Goal: Find specific page/section: Find specific page/section

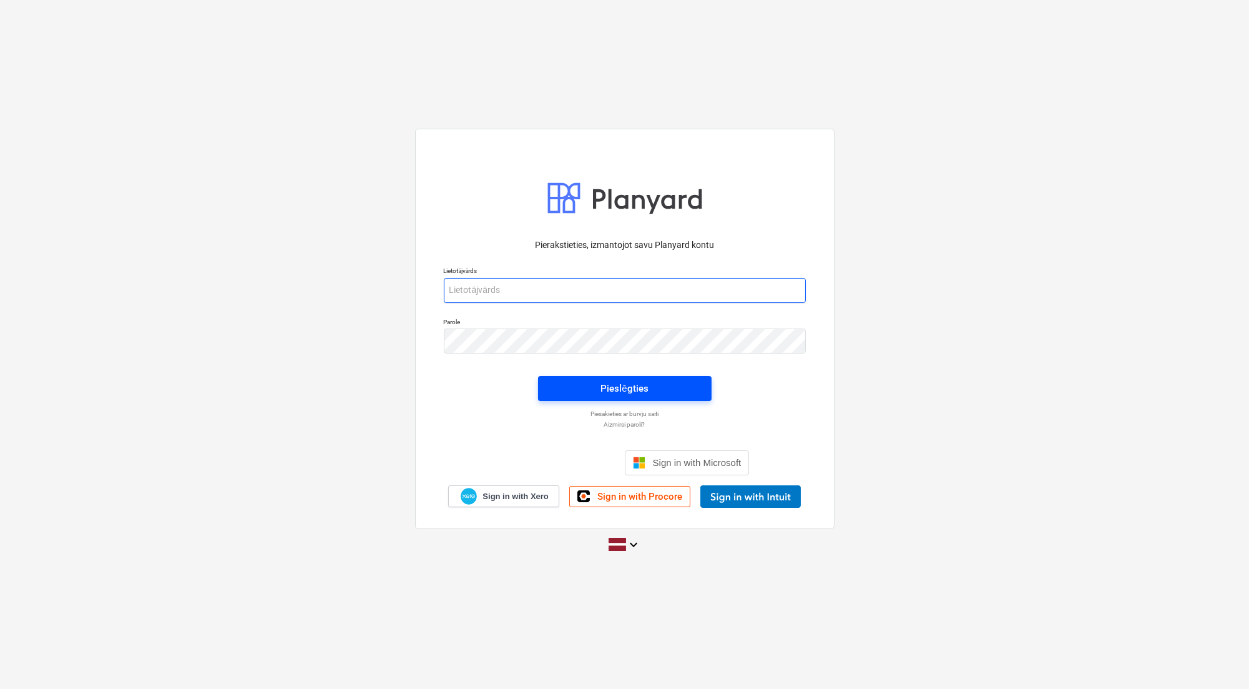
type input "[EMAIL_ADDRESS][PERSON_NAME][DOMAIN_NAME]"
click at [633, 389] on div "Pieslēgties" at bounding box center [624, 388] width 47 height 16
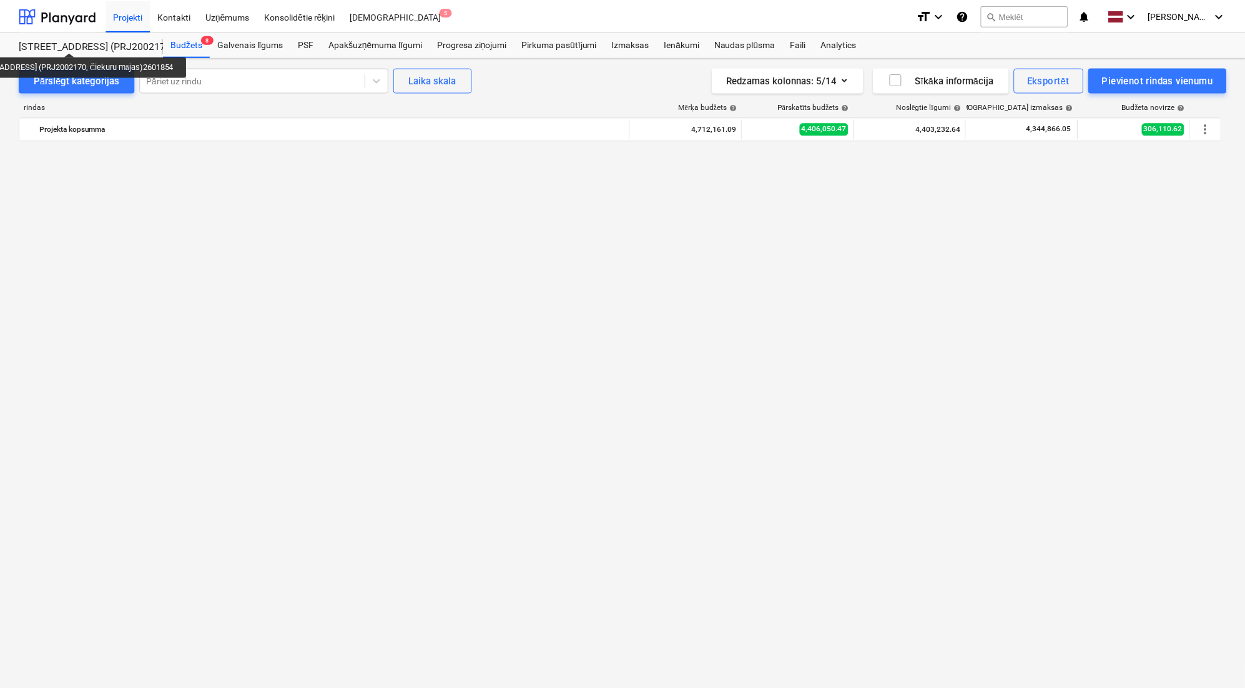
scroll to position [1344, 0]
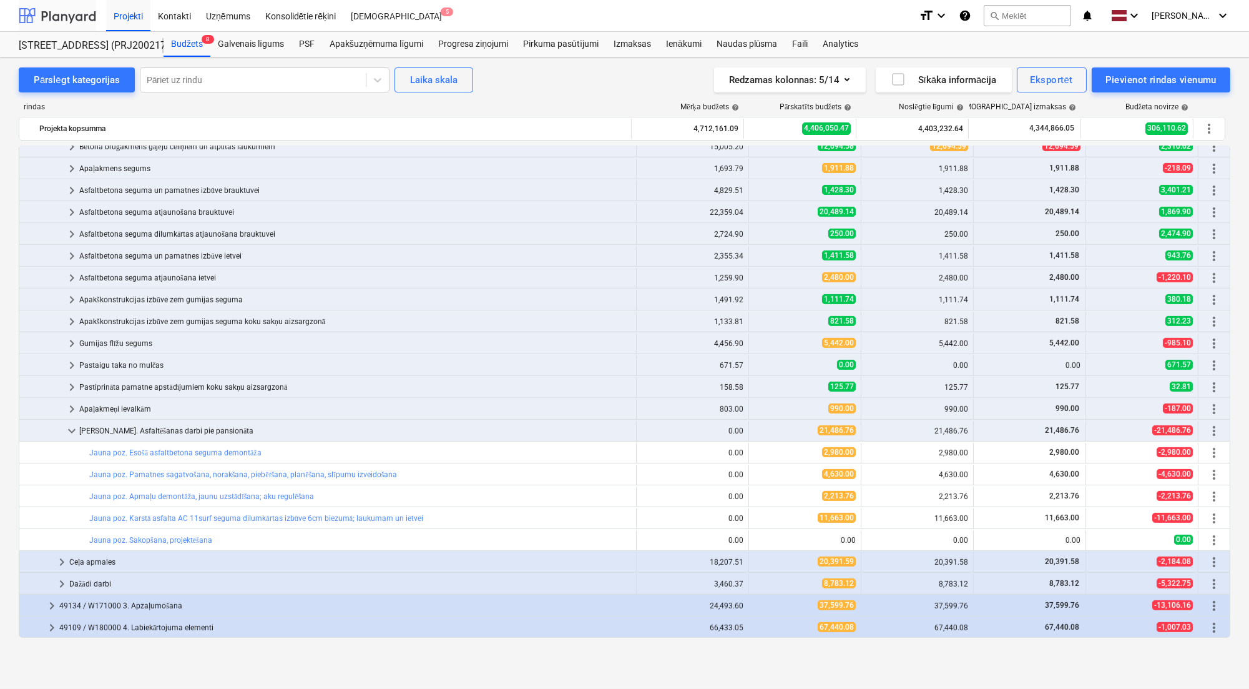
click at [61, 26] on div at bounding box center [57, 15] width 77 height 31
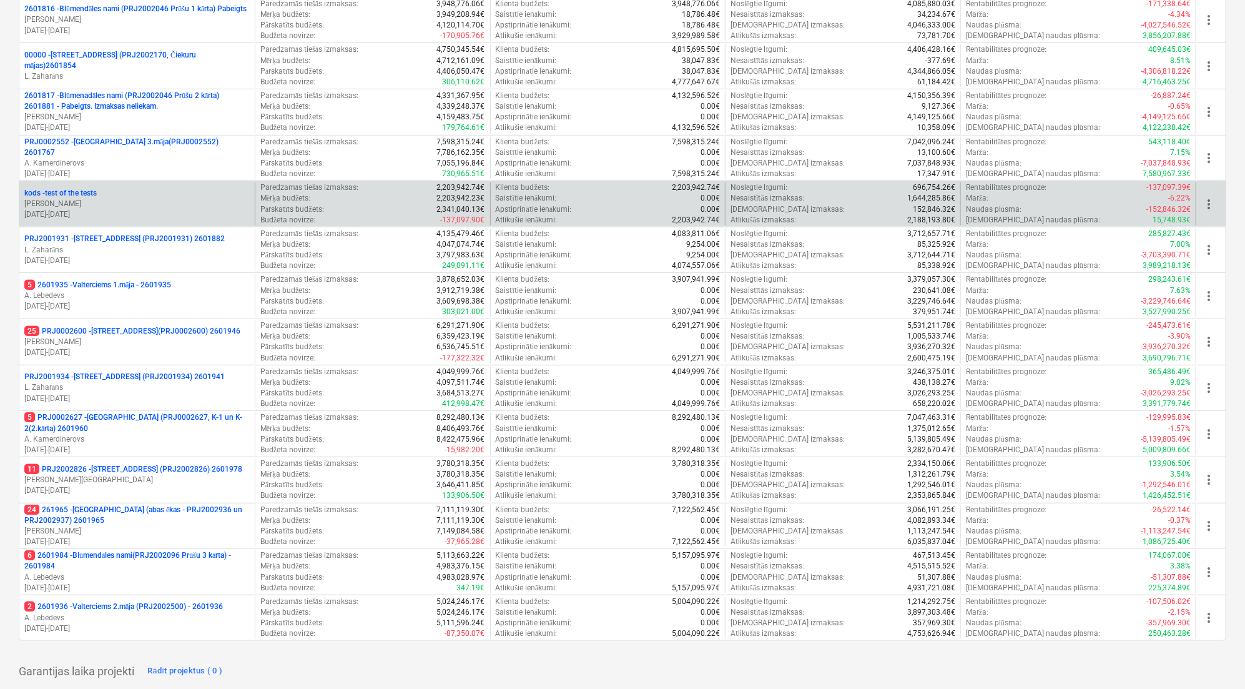
scroll to position [304, 0]
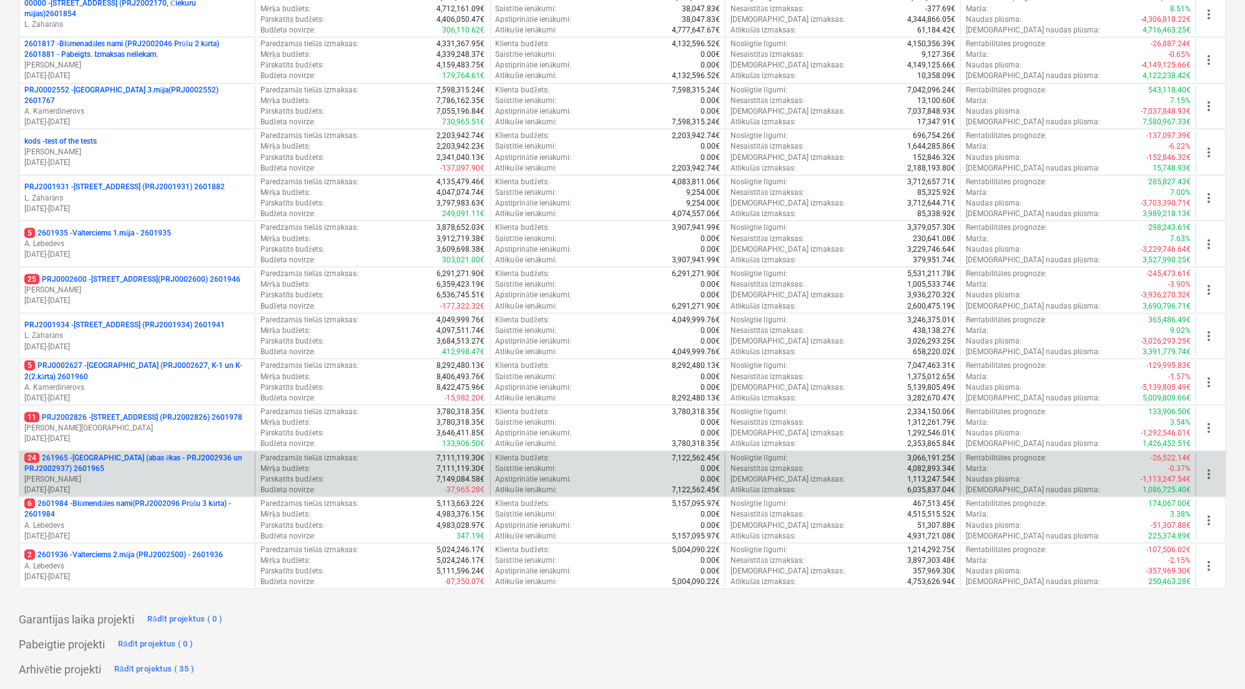
click at [157, 466] on p "24 261965 - [GEOGRAPHIC_DATA] (abas ēkas - PRJ2002936 un PRJ2002937) 2601965" at bounding box center [136, 463] width 225 height 21
